Goal: Task Accomplishment & Management: Manage account settings

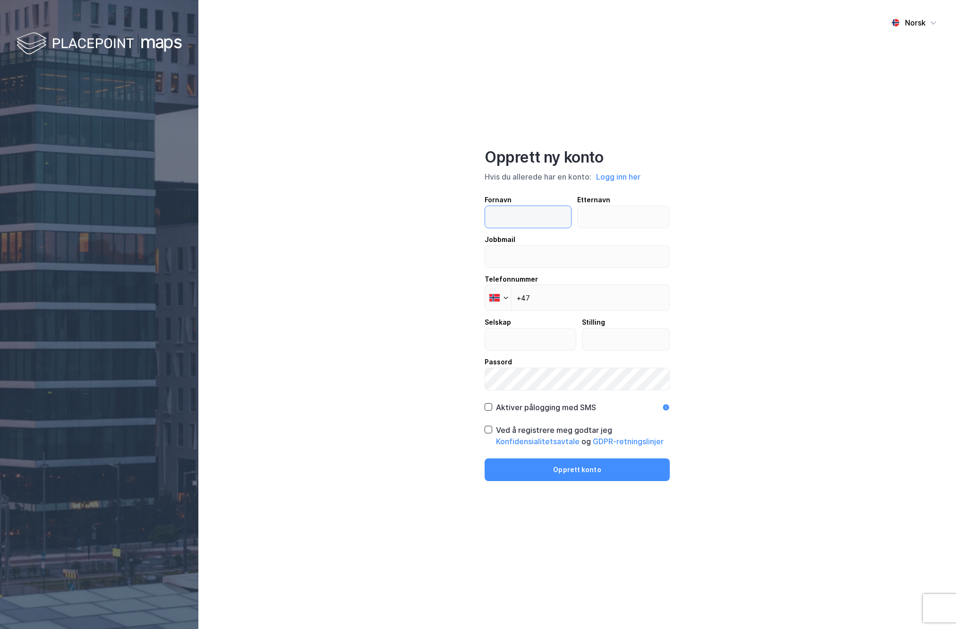
click at [520, 216] on input "text" at bounding box center [528, 217] width 86 height 22
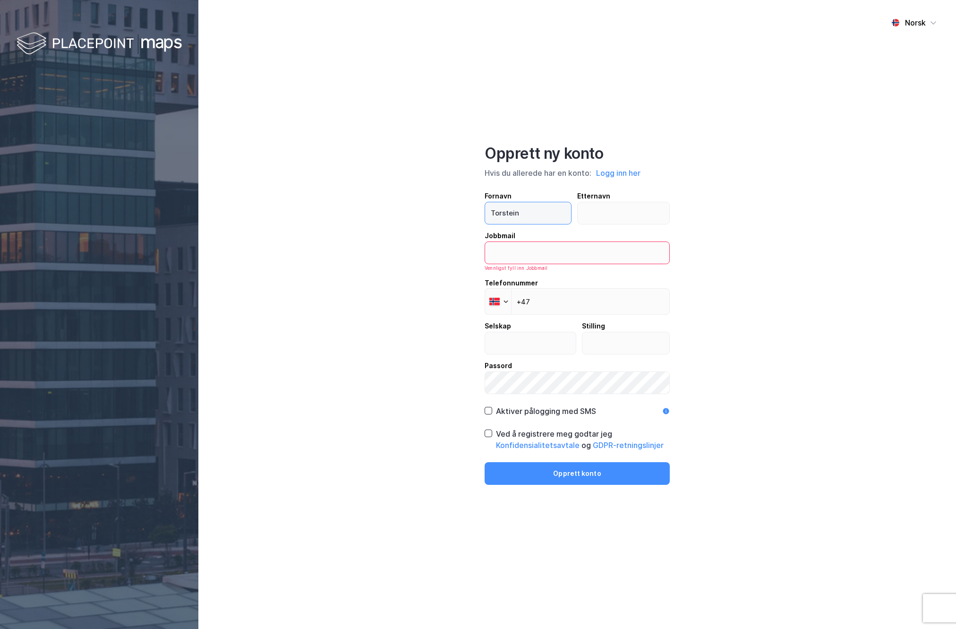
type input "Torstein"
type input "Bjørkgård"
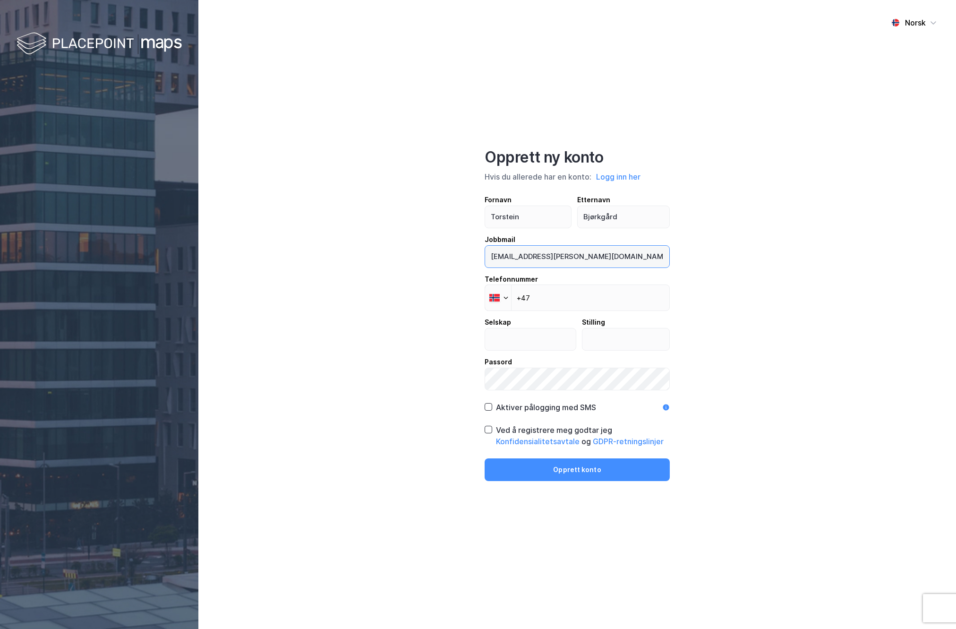
type input "[EMAIL_ADDRESS][PERSON_NAME][DOMAIN_NAME]"
click at [617, 298] on input "+47" at bounding box center [577, 297] width 185 height 26
type input "[PHONE_NUMBER]"
type input "Advokatfirmaet Seland | Rödl & Partner AS"
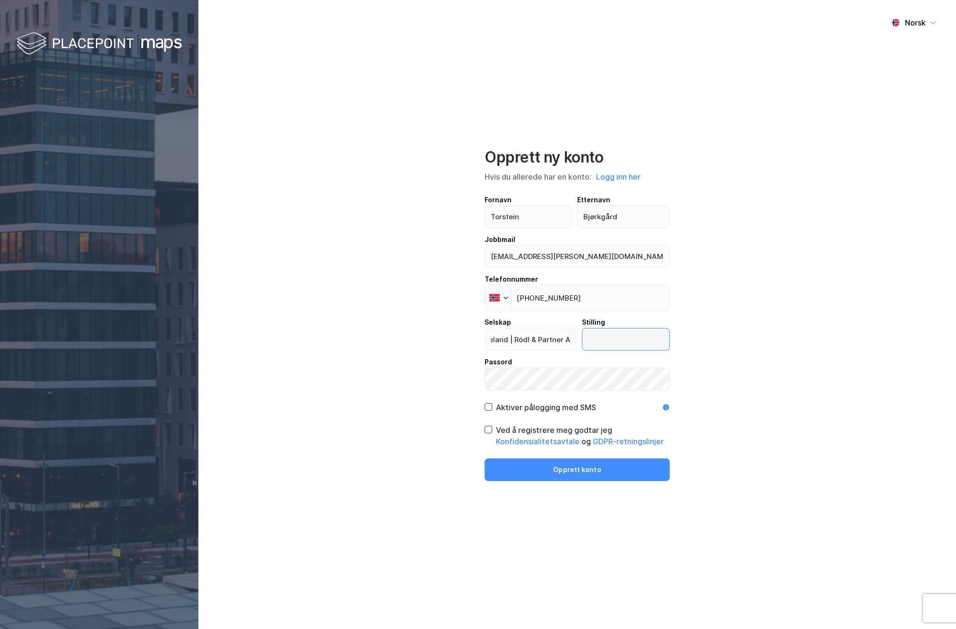
scroll to position [0, 0]
type input "Partner"
click at [487, 409] on icon at bounding box center [488, 407] width 7 height 7
click at [490, 429] on icon at bounding box center [488, 429] width 5 height 3
click at [572, 473] on button "Opprett konto" at bounding box center [577, 469] width 185 height 23
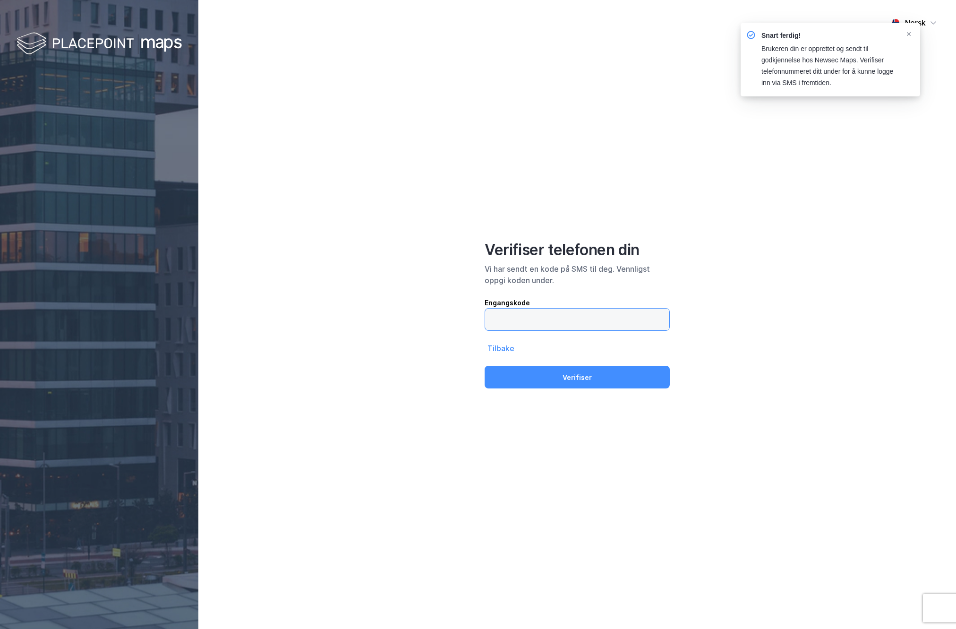
click at [588, 322] on input "text" at bounding box center [577, 320] width 184 height 22
type input "281635"
click at [485, 366] on button "Verifiser" at bounding box center [577, 377] width 185 height 23
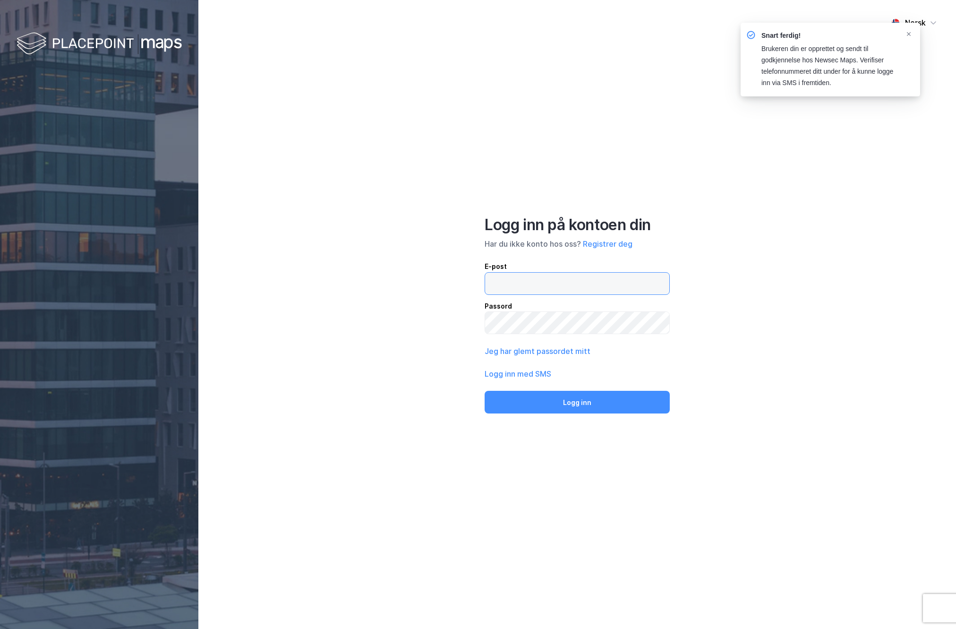
click at [619, 290] on input "email" at bounding box center [577, 284] width 184 height 22
type input "[EMAIL_ADDRESS][PERSON_NAME][DOMAIN_NAME]"
click at [485, 391] on button "Logg inn" at bounding box center [577, 402] width 185 height 23
click at [910, 31] on icon "Notifications Alt+T" at bounding box center [909, 34] width 6 height 6
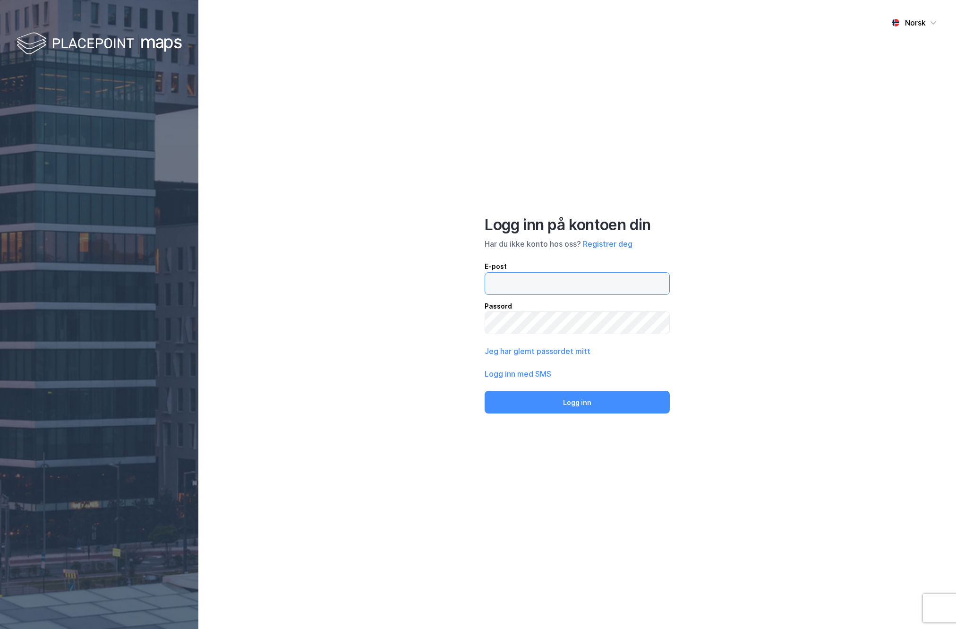
click at [600, 287] on input "email" at bounding box center [577, 284] width 184 height 22
type input "[EMAIL_ADDRESS][PERSON_NAME][DOMAIN_NAME]"
click at [580, 394] on button "Logg inn" at bounding box center [577, 402] width 185 height 23
click at [531, 248] on div "Har du ikke konto hos oss? Registrer deg" at bounding box center [577, 243] width 185 height 11
click at [550, 372] on button "Logg inn med SMS" at bounding box center [518, 373] width 67 height 11
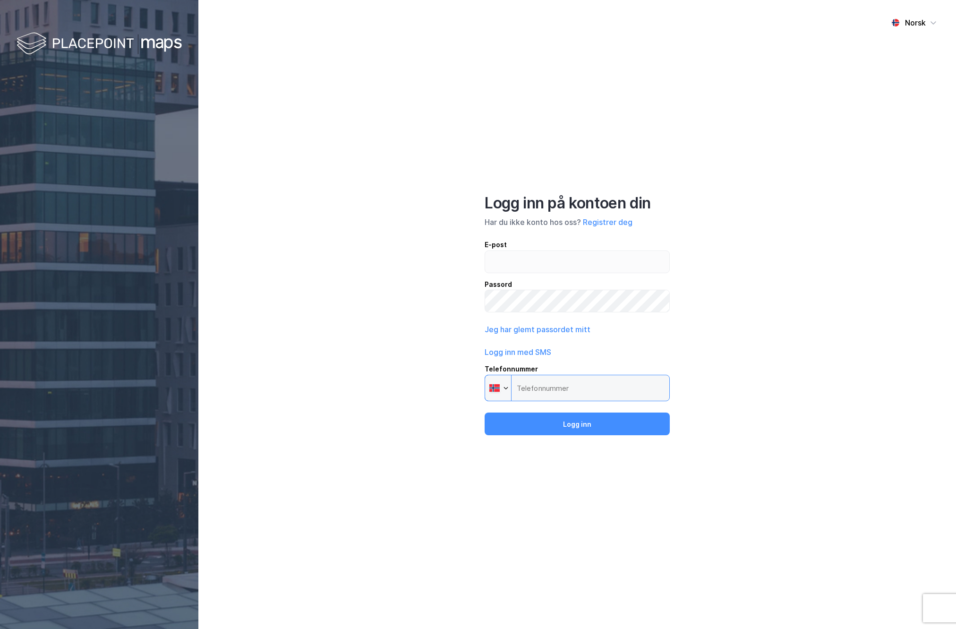
click at [559, 388] on input "Telefonnummer Phone" at bounding box center [577, 388] width 185 height 26
click at [526, 391] on input "Telefonnummer Phone" at bounding box center [577, 388] width 185 height 26
click at [524, 386] on input "Telefonnummer Phone" at bounding box center [577, 388] width 185 height 26
click at [496, 391] on div at bounding box center [495, 386] width 12 height 9
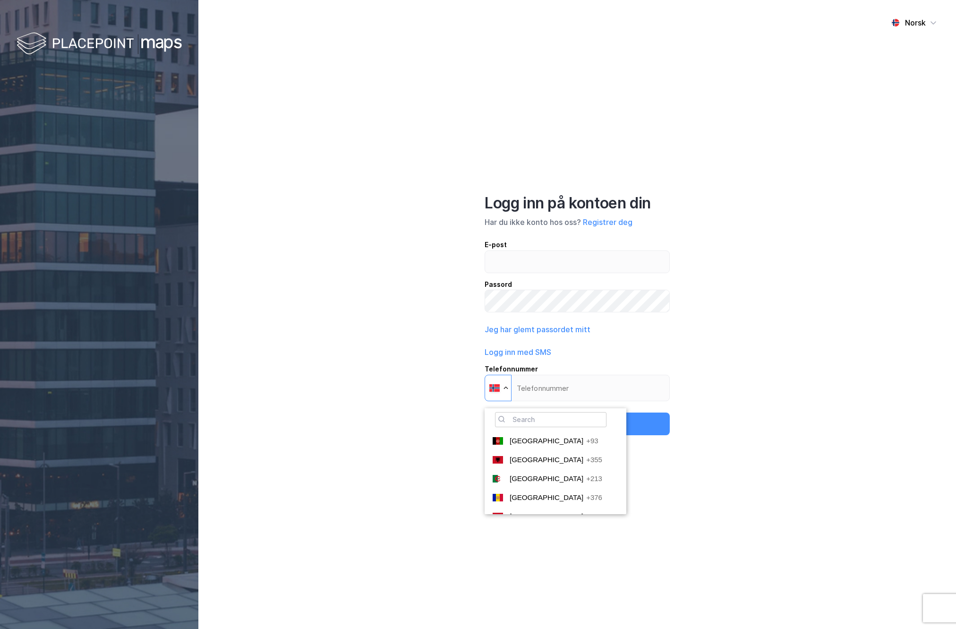
scroll to position [2582, 0]
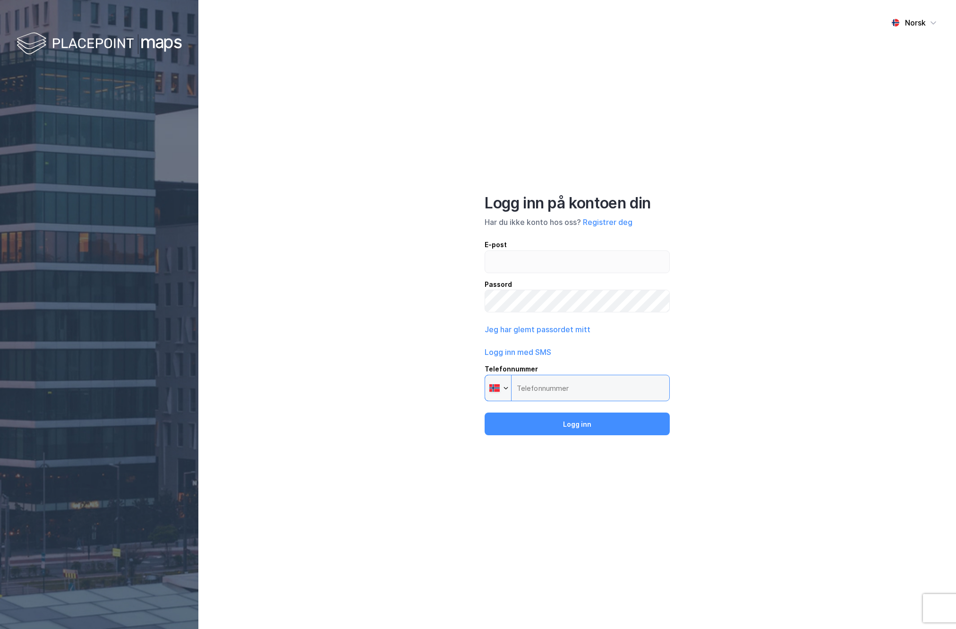
click at [525, 391] on input "Telefonnummer Phone" at bounding box center [577, 388] width 185 height 26
click at [561, 385] on input "Telefonnummer Phone" at bounding box center [577, 388] width 185 height 26
click at [544, 351] on button "Logg inn med SMS" at bounding box center [518, 351] width 67 height 11
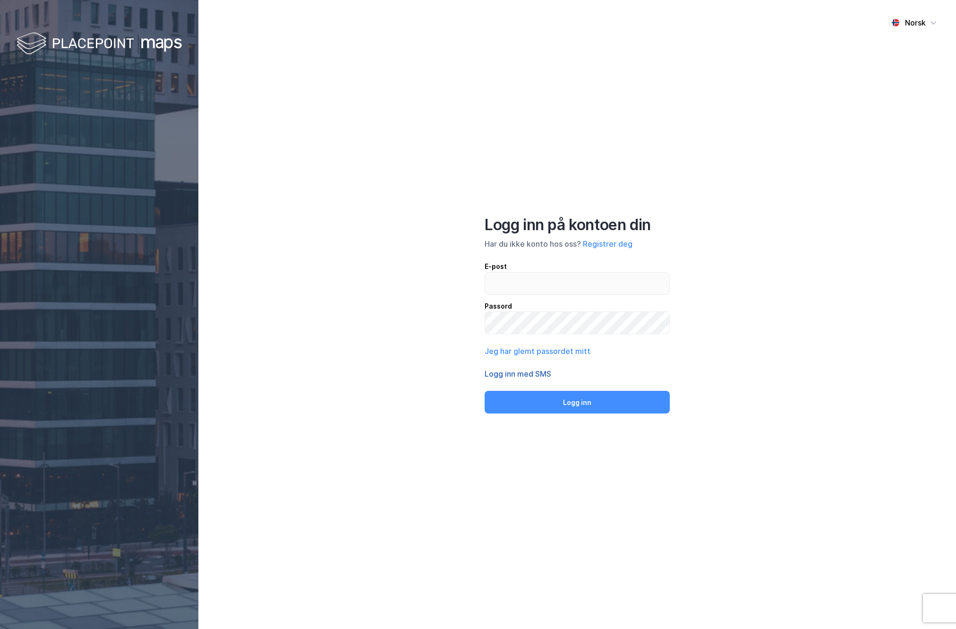
click at [542, 376] on button "Logg inn med SMS" at bounding box center [518, 373] width 67 height 11
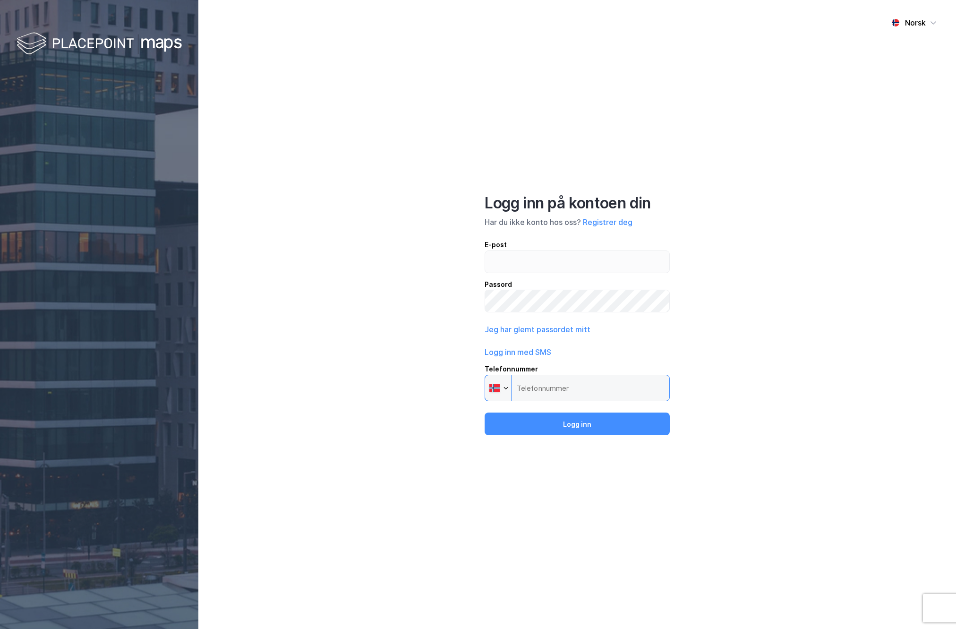
click at [571, 390] on input "Telefonnummer Phone" at bounding box center [577, 388] width 185 height 26
click at [552, 391] on input "Telefonnummer Phone" at bounding box center [577, 388] width 185 height 26
click at [528, 258] on input "email" at bounding box center [577, 262] width 184 height 22
click at [508, 258] on input "94028450" at bounding box center [577, 262] width 184 height 22
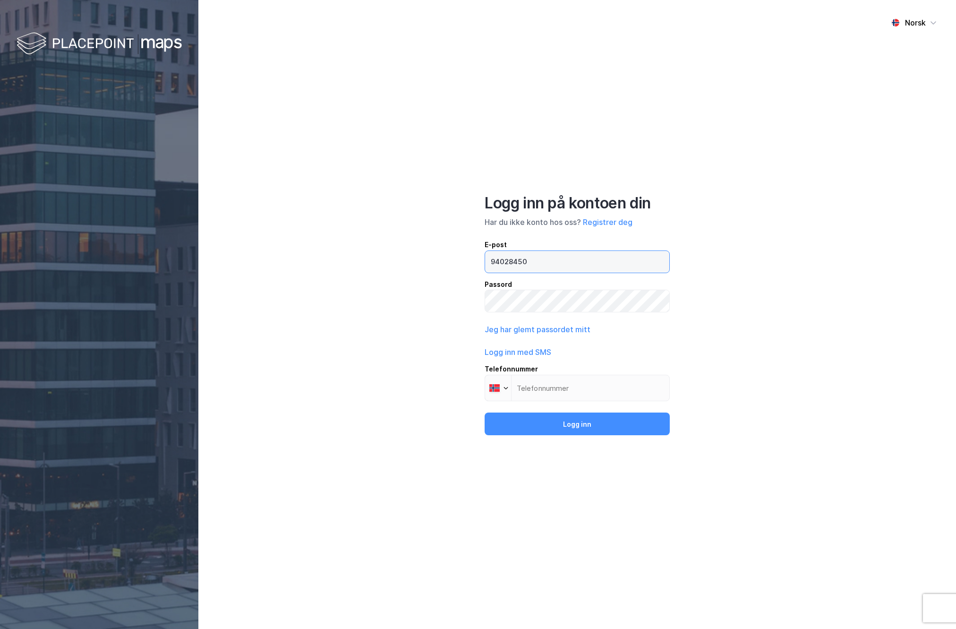
type input "94028450"
click at [548, 391] on input "Telefonnummer Phone" at bounding box center [577, 388] width 185 height 26
paste input "tel"
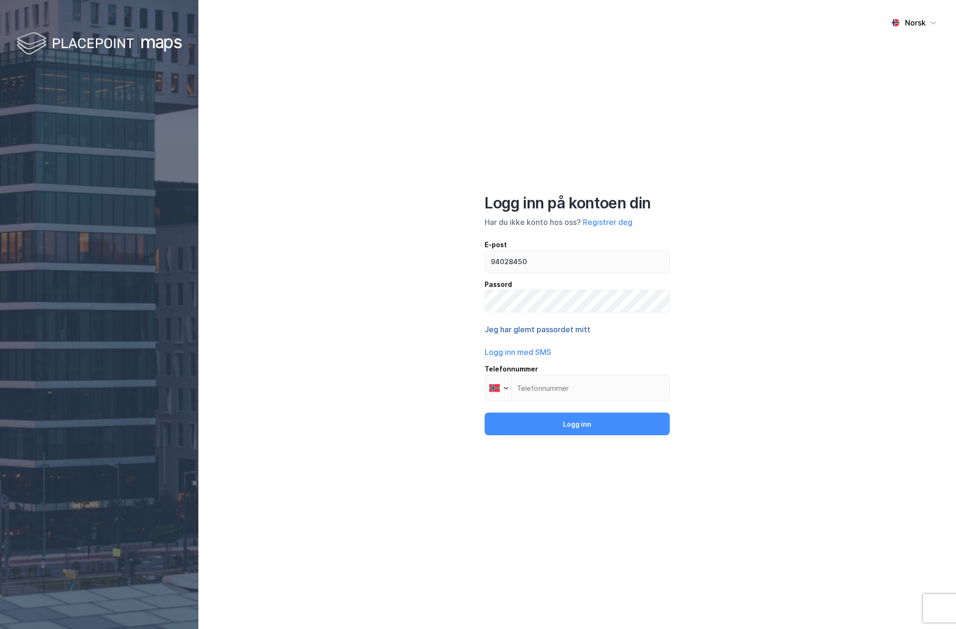
click at [584, 328] on button "Jeg har glemt passordet mitt" at bounding box center [538, 329] width 106 height 11
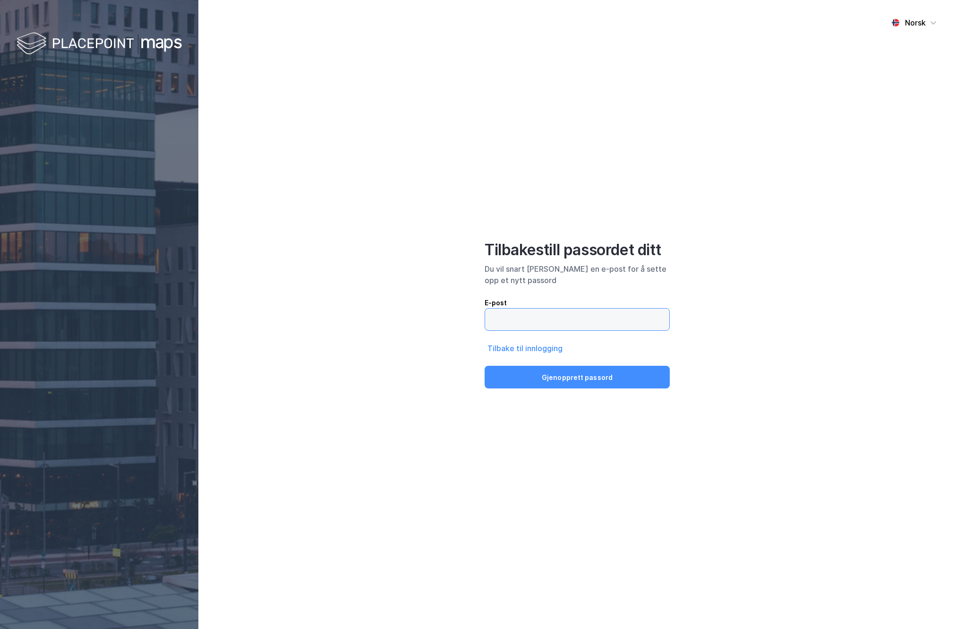
click at [584, 328] on input "email" at bounding box center [577, 320] width 184 height 22
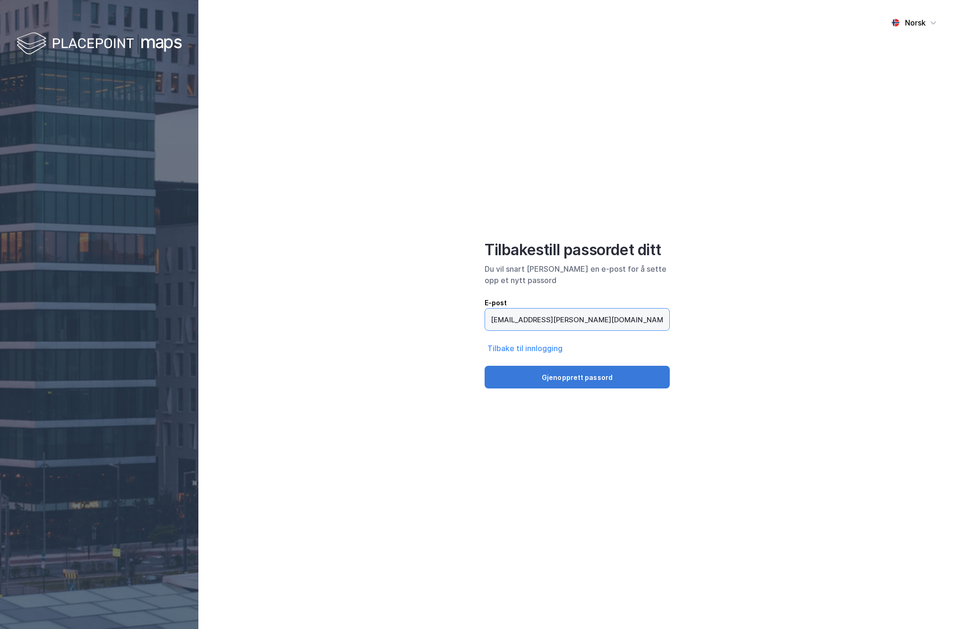
type input "[EMAIL_ADDRESS][PERSON_NAME][DOMAIN_NAME]"
click at [596, 387] on button "Gjenopprett passord" at bounding box center [577, 377] width 185 height 23
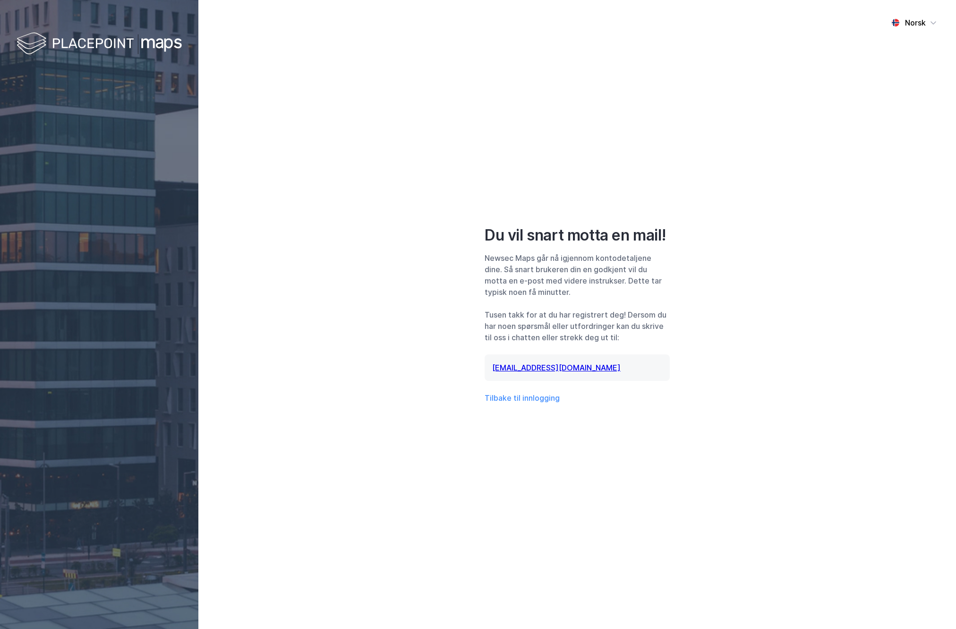
click at [120, 0] on div at bounding box center [99, 314] width 198 height 629
click at [452, 247] on div "Norsk Du vil snart motta en mail! Newsec Maps går nå igjennom kontodetaljene di…" at bounding box center [577, 314] width 758 height 629
